Goal: Information Seeking & Learning: Learn about a topic

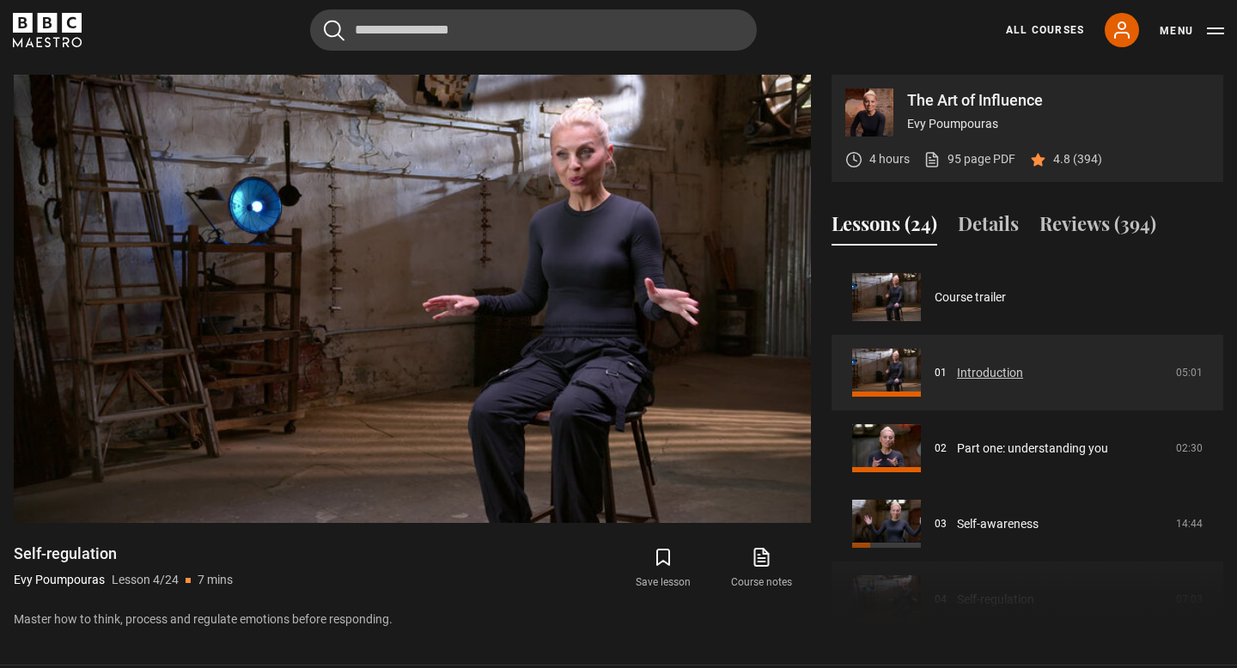
click at [974, 371] on link "Introduction" at bounding box center [990, 373] width 66 height 18
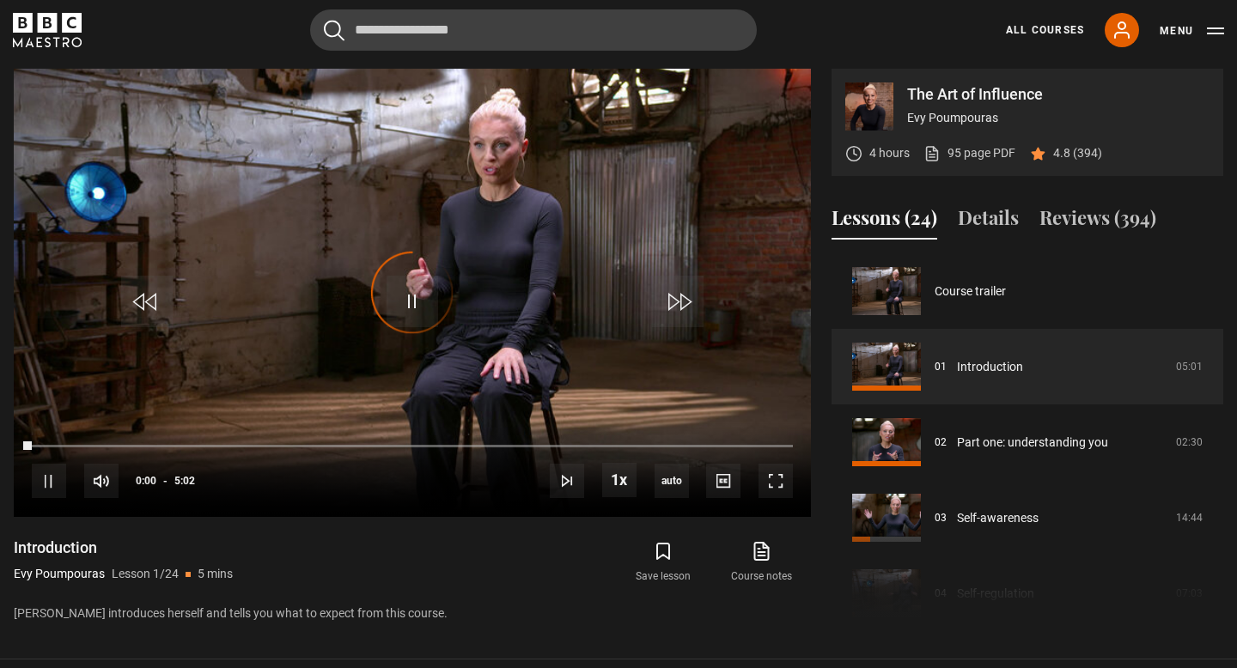
scroll to position [711, 0]
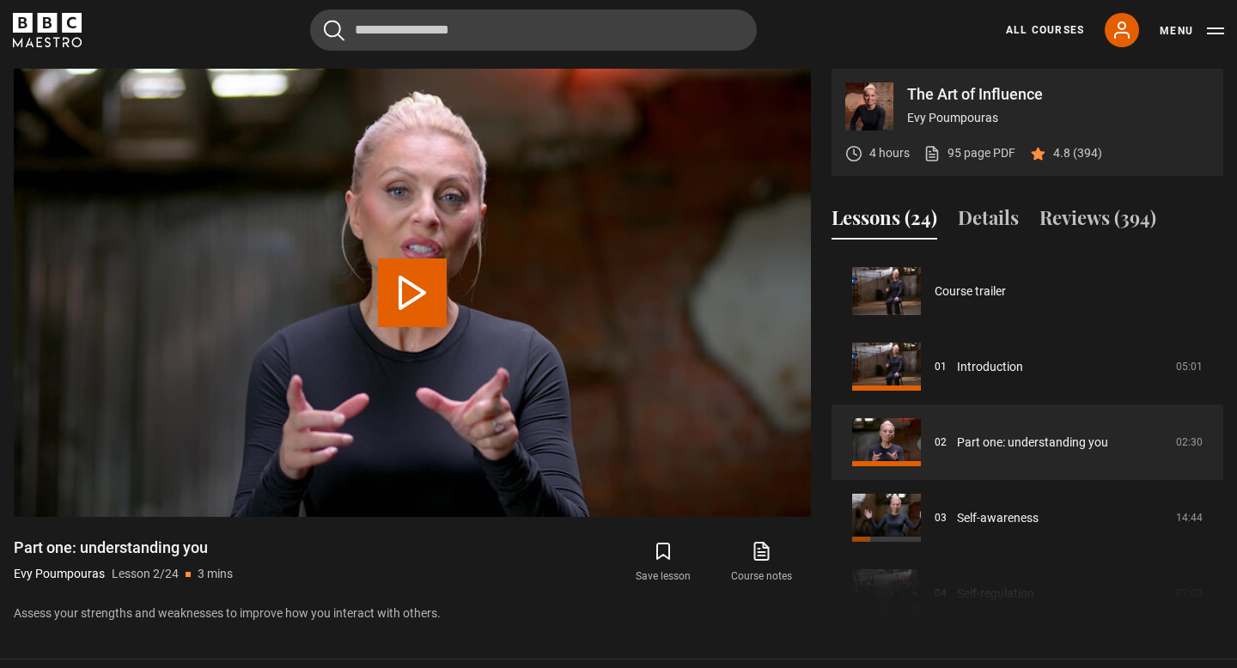
scroll to position [76, 0]
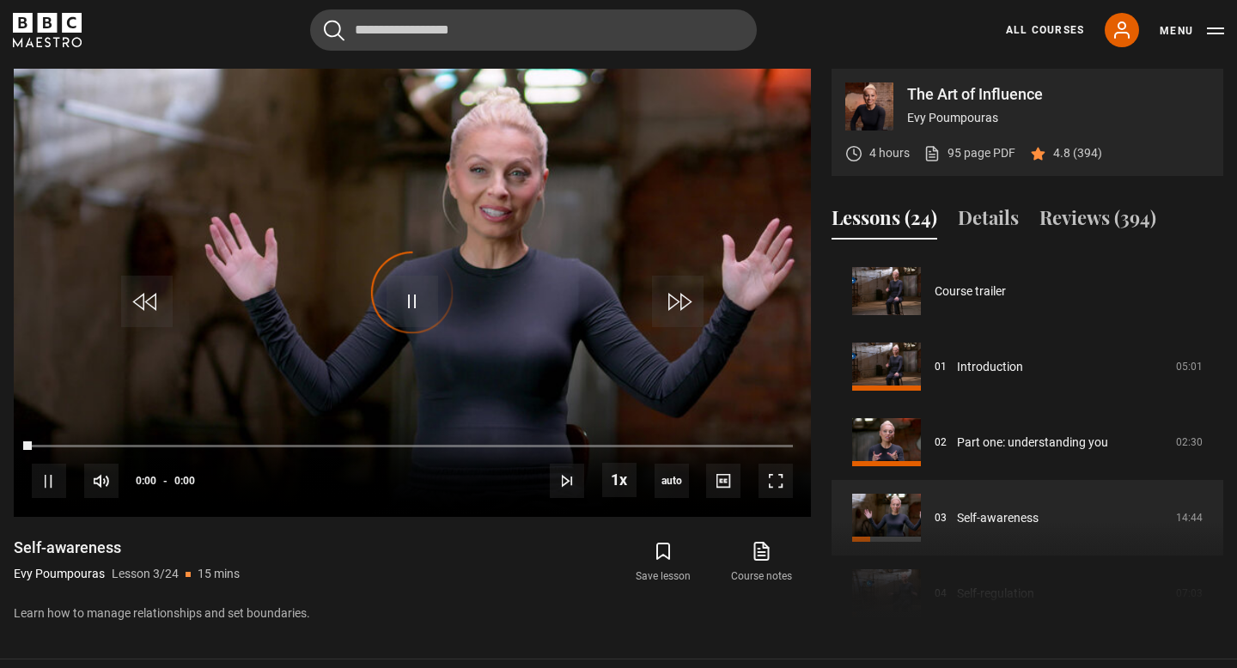
scroll to position [151, 0]
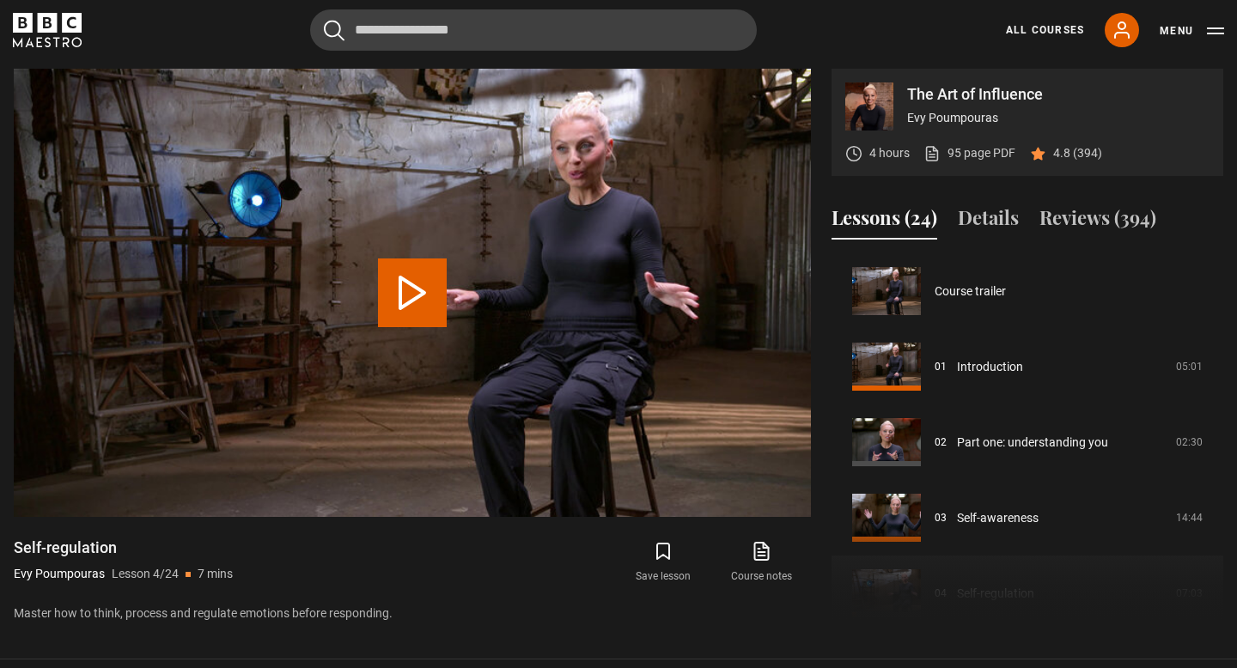
scroll to position [227, 0]
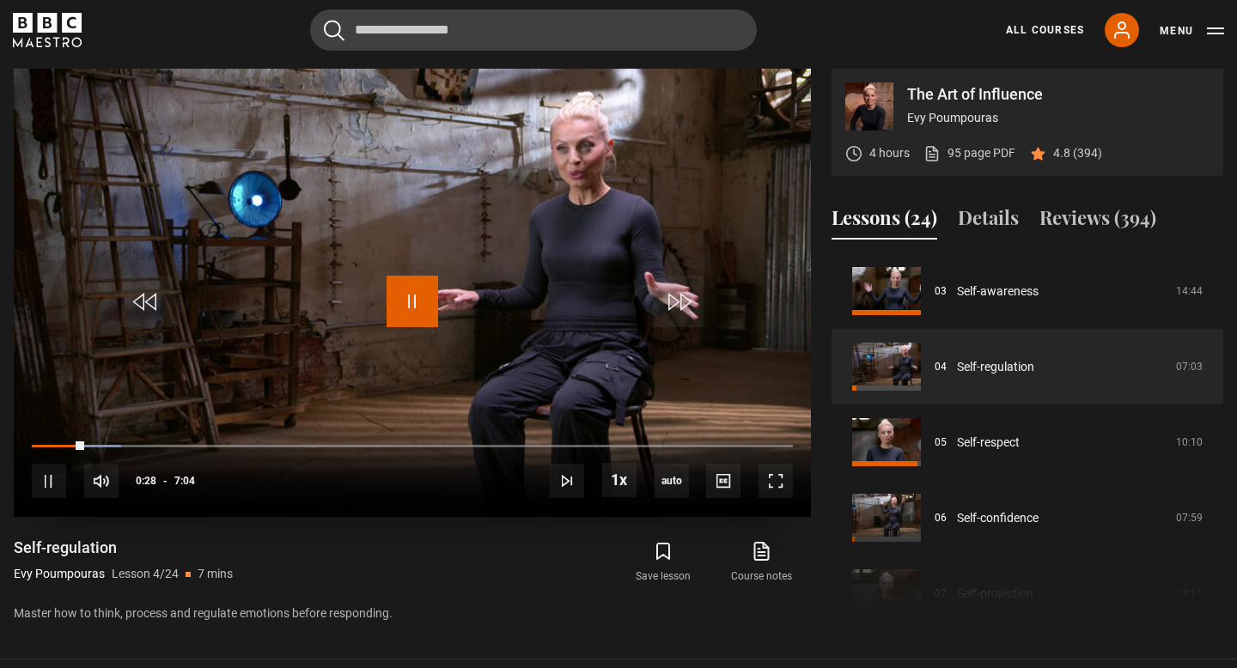
click at [417, 309] on span "Video Player" at bounding box center [413, 302] width 52 height 52
click at [400, 309] on span "Video Player" at bounding box center [413, 302] width 52 height 52
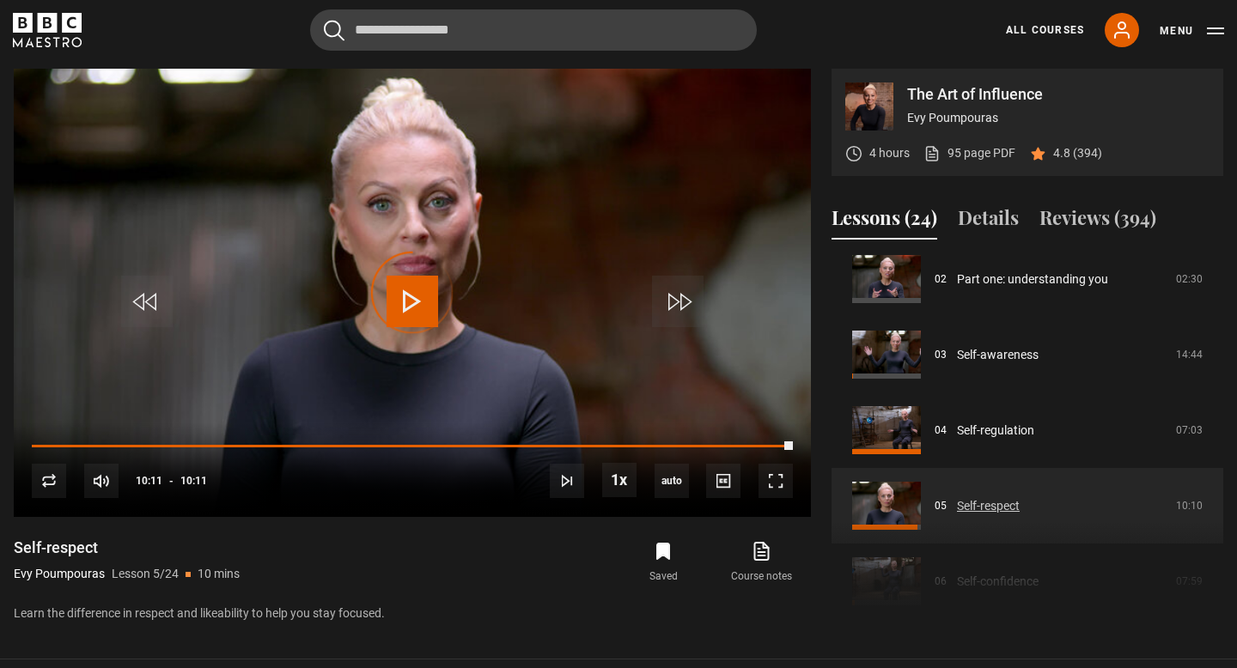
scroll to position [155, 0]
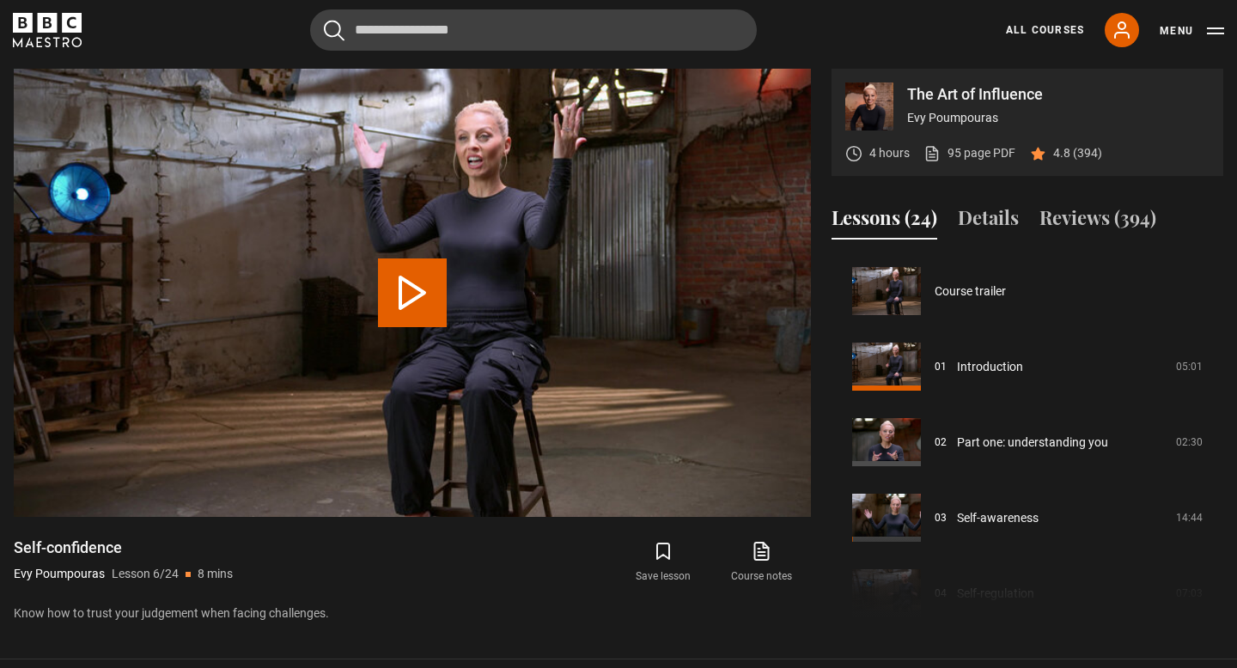
scroll to position [378, 0]
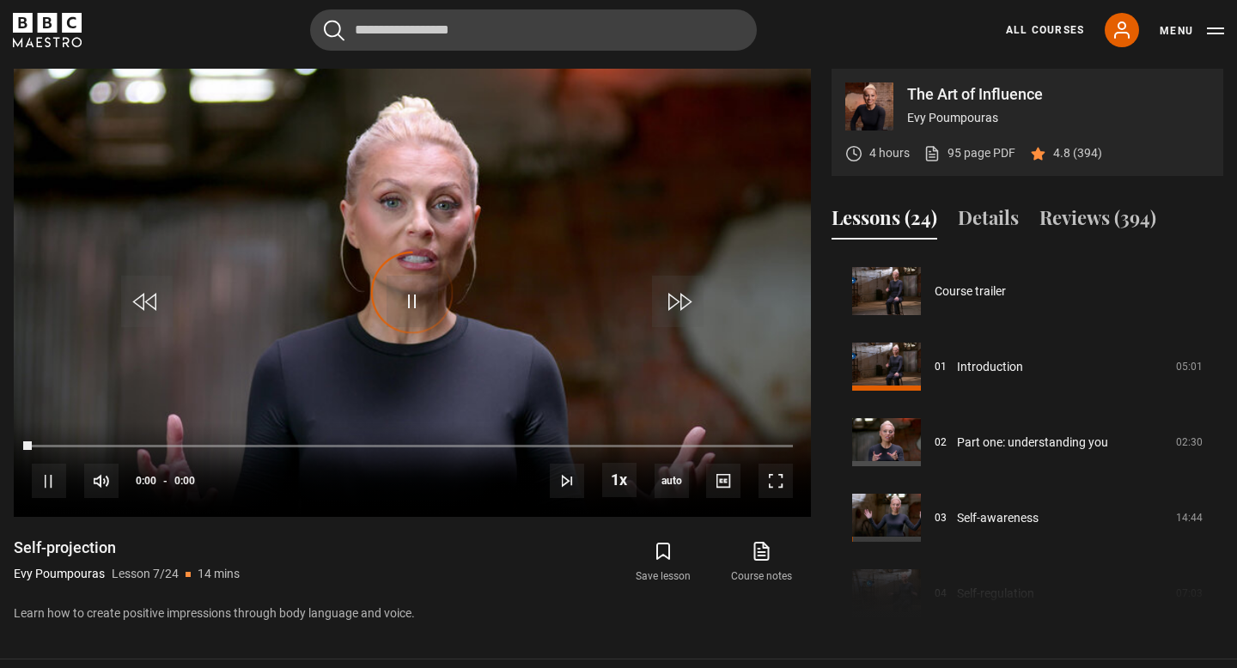
scroll to position [454, 0]
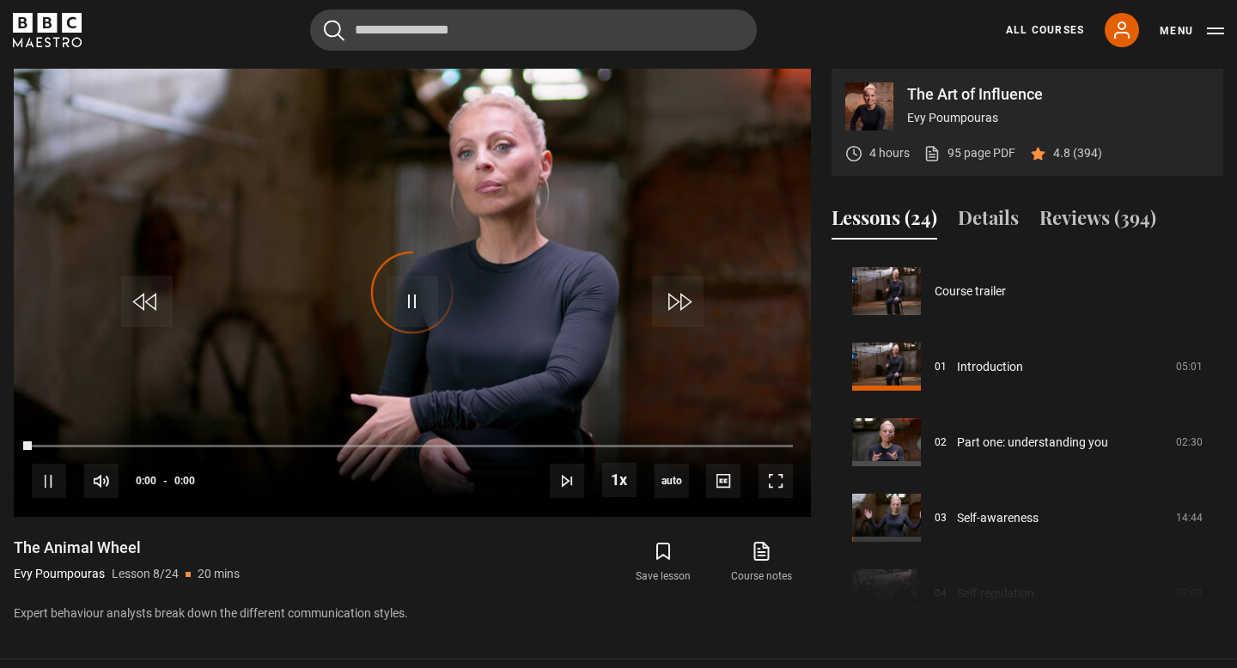
scroll to position [529, 0]
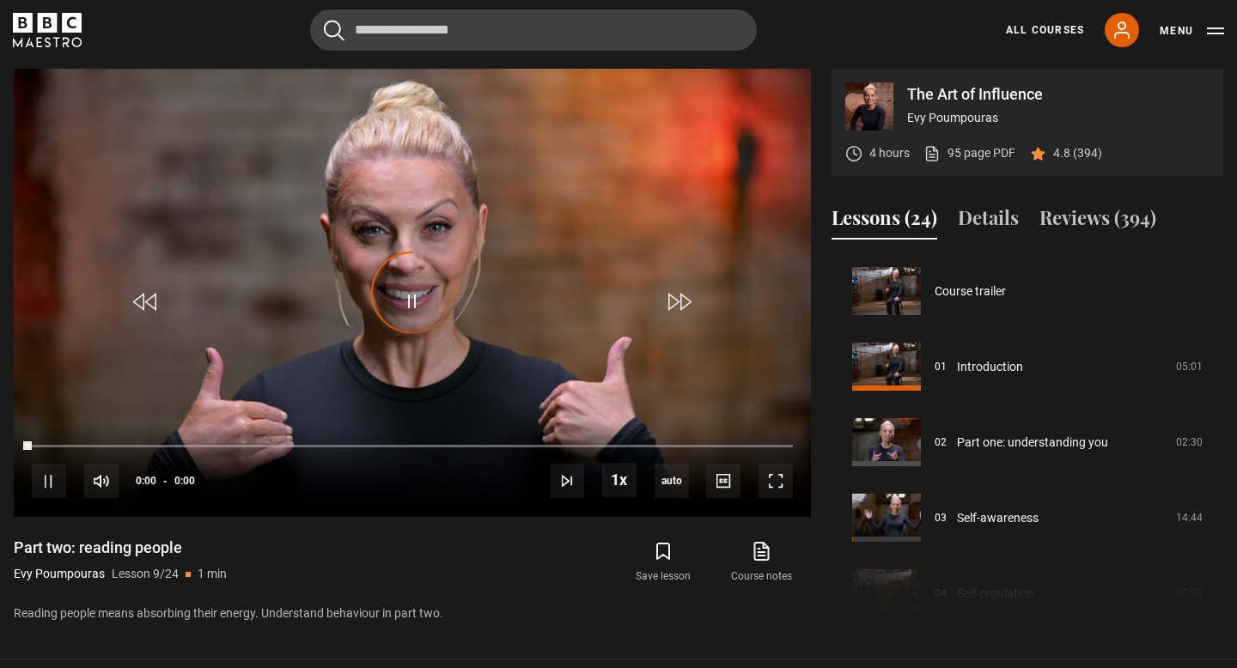
scroll to position [605, 0]
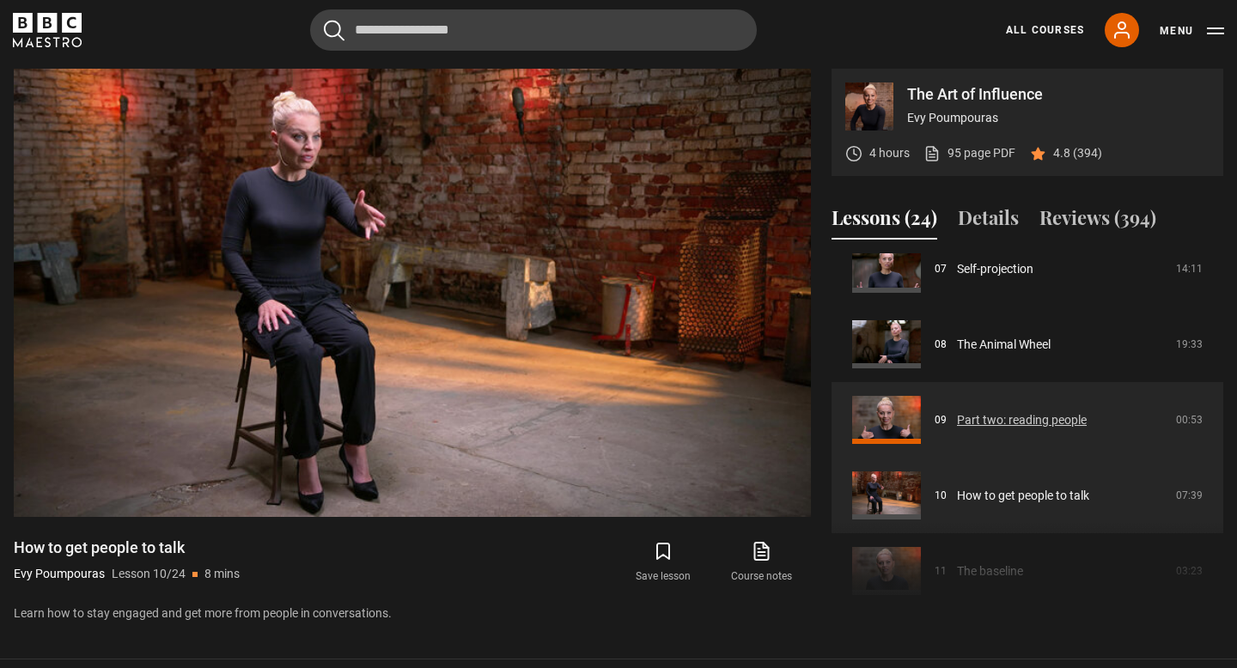
scroll to position [553, 0]
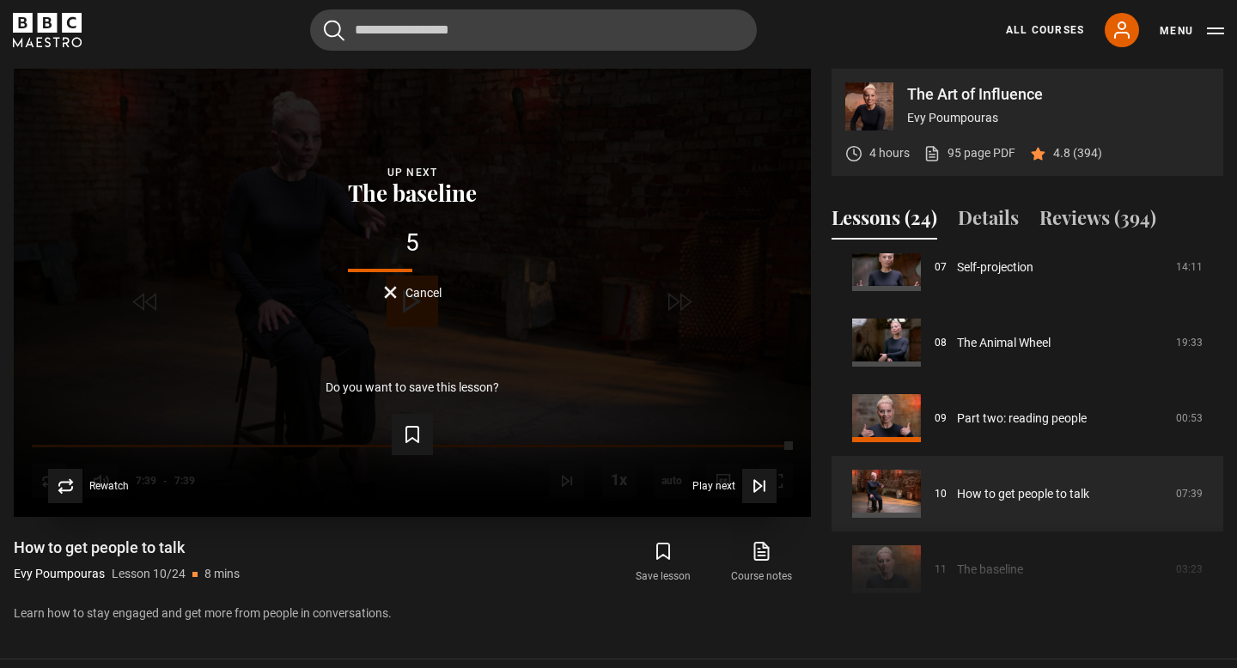
click at [429, 293] on span "Cancel" at bounding box center [423, 293] width 36 height 12
